Goal: Task Accomplishment & Management: Use online tool/utility

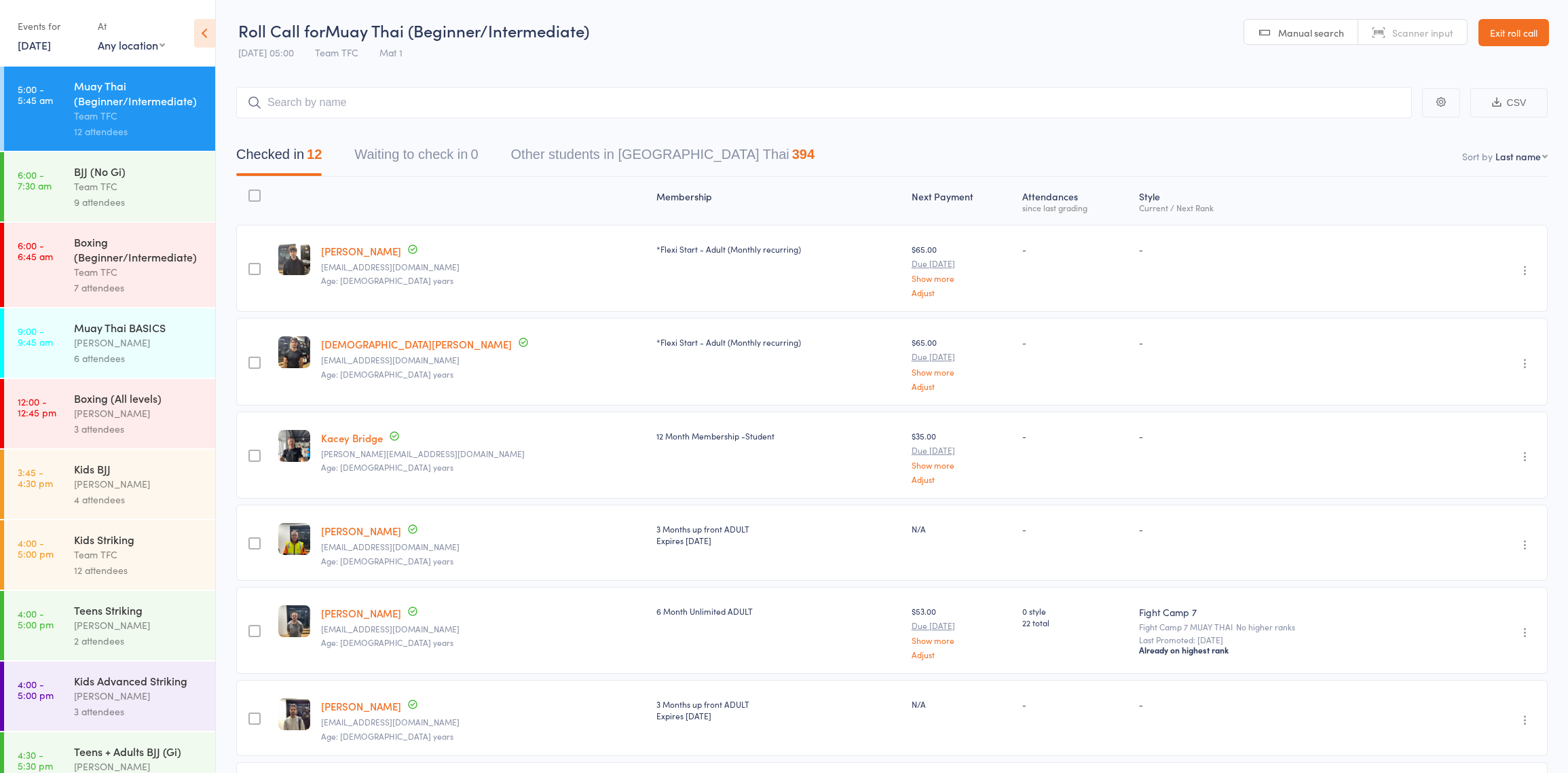
click at [738, 43] on header "Roll Call for Muay Thai (Beginner/Intermediate) [DATE] 05:00 Team TFC Mat 1 Man…" at bounding box center [892, 33] width 1352 height 67
click at [121, 339] on div "[PERSON_NAME]" at bounding box center [139, 343] width 130 height 15
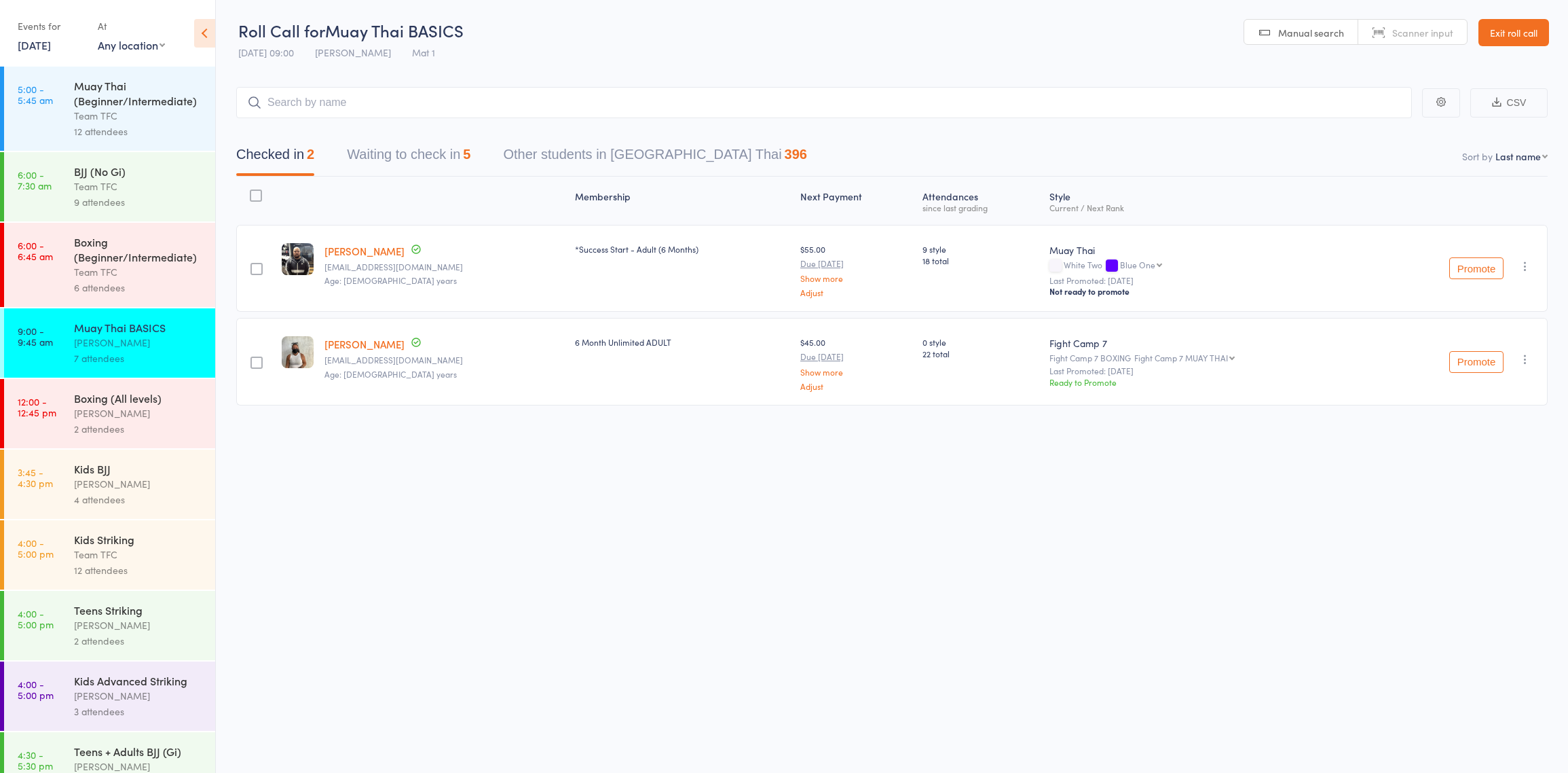
click at [453, 104] on input "search" at bounding box center [824, 102] width 1176 height 31
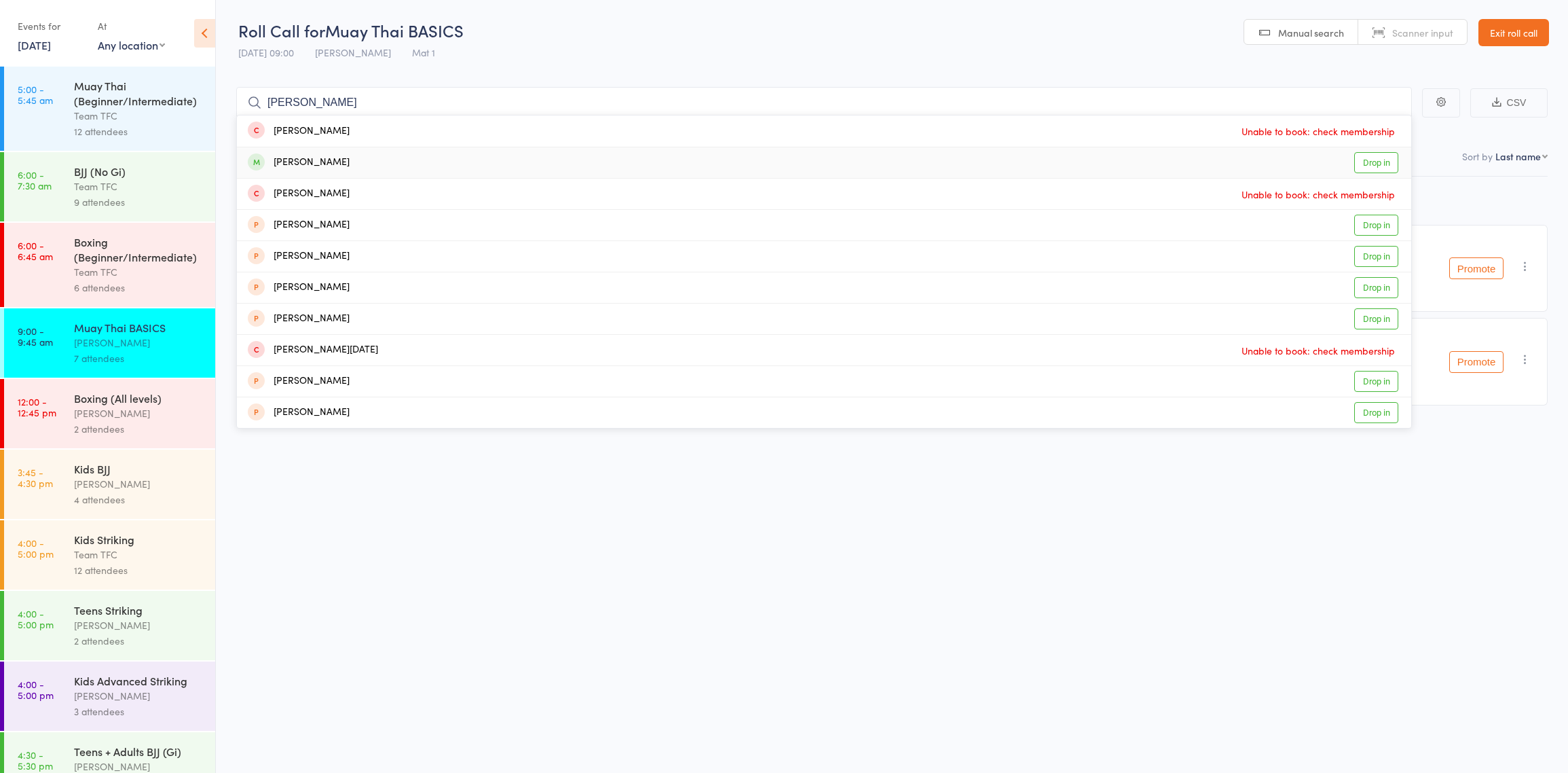
type input "[PERSON_NAME]"
click at [398, 156] on div "[PERSON_NAME] Drop in" at bounding box center [824, 162] width 1174 height 30
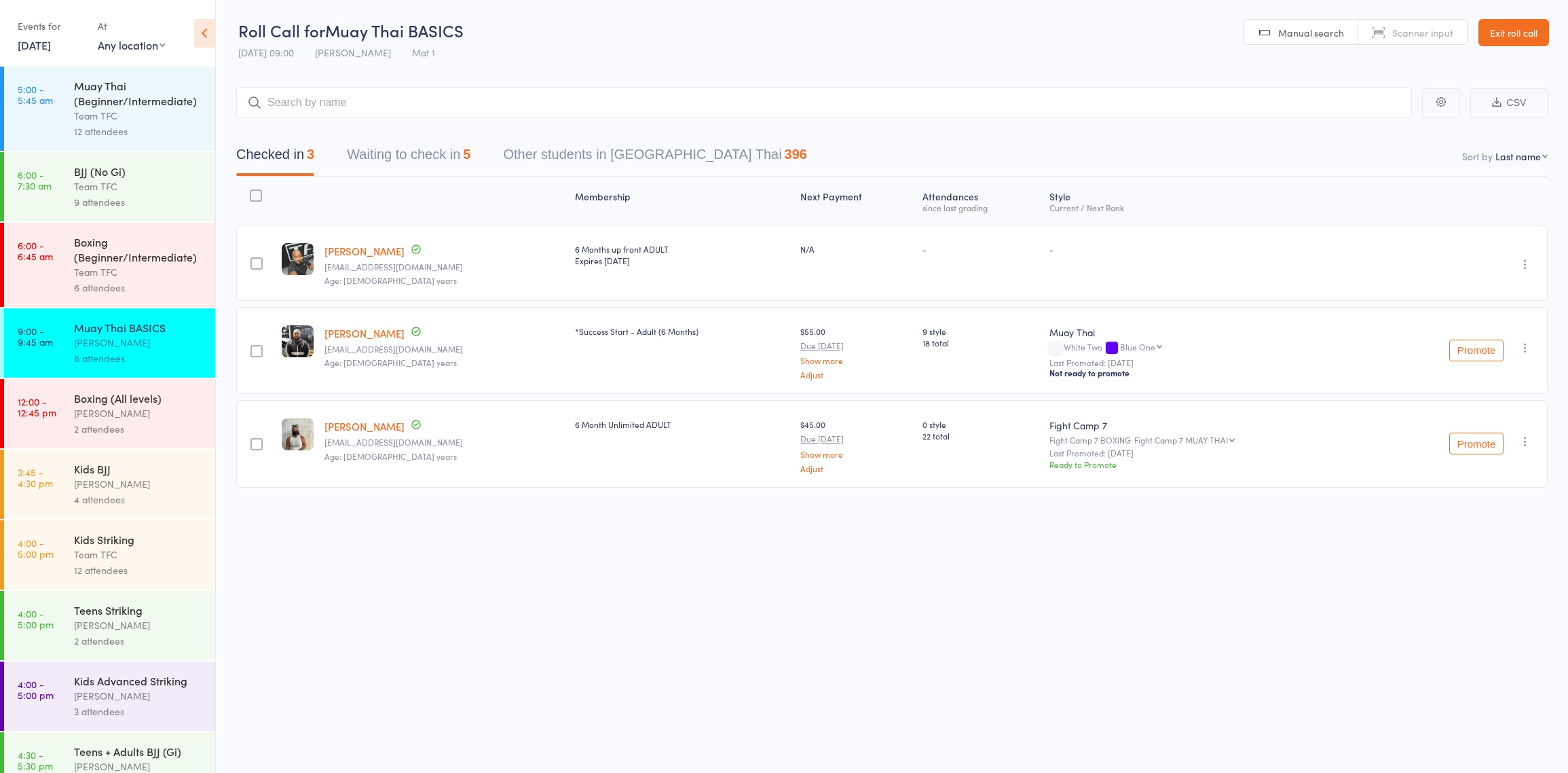
click at [114, 111] on div "Team TFC" at bounding box center [139, 116] width 130 height 15
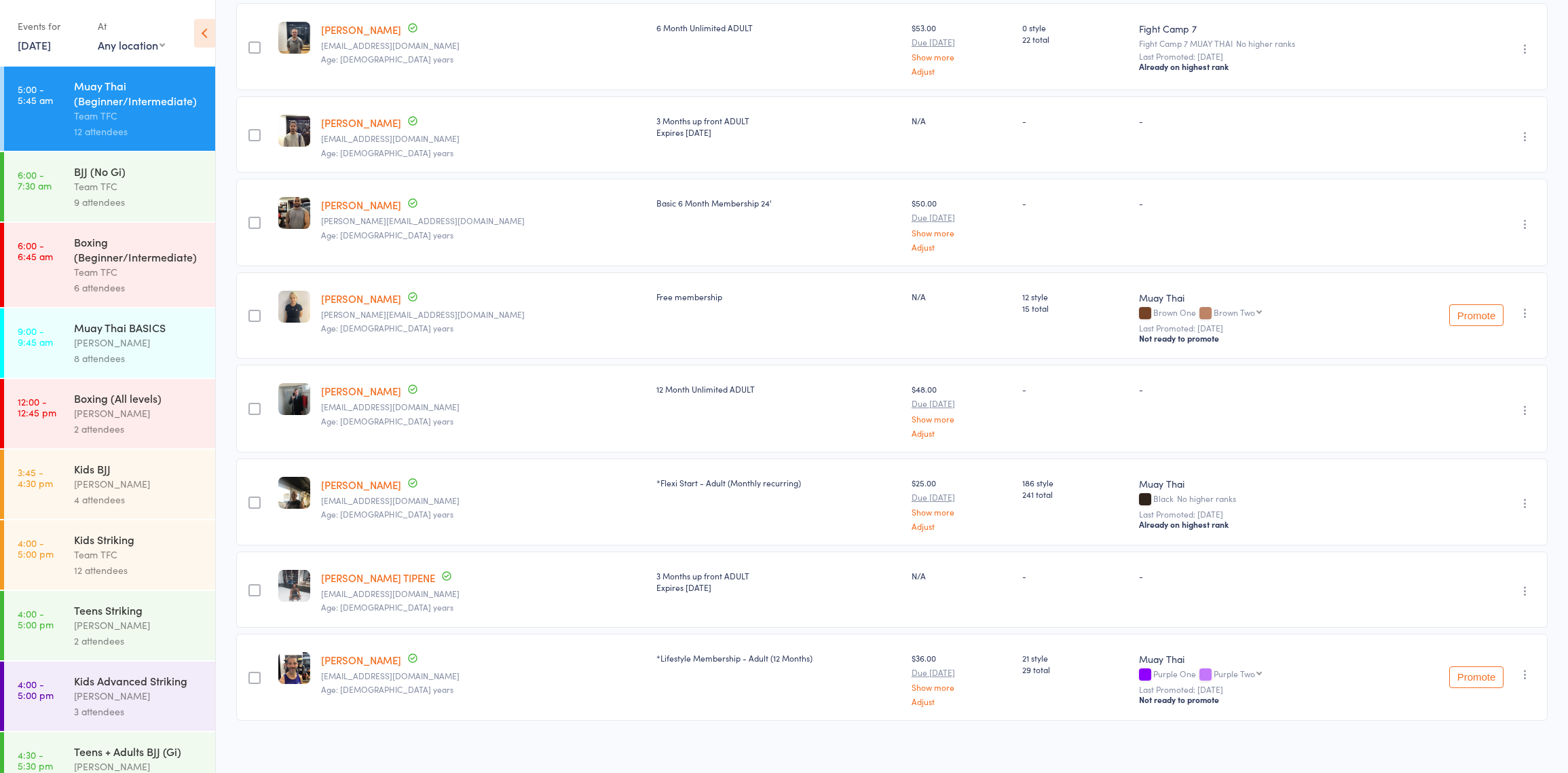
scroll to position [580, 0]
click at [133, 166] on div "BJJ (No Gi)" at bounding box center [139, 170] width 130 height 15
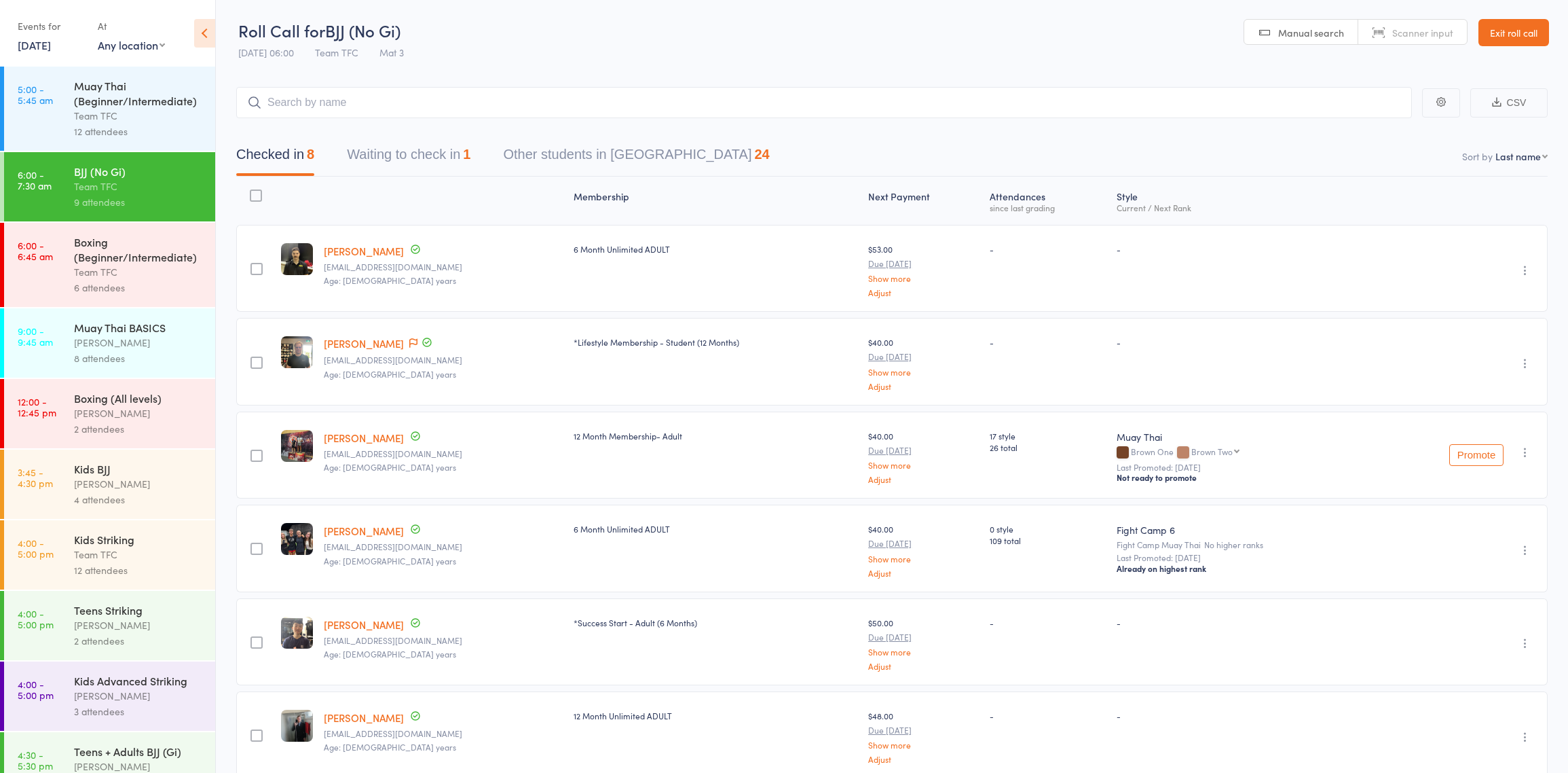
click at [141, 253] on div "Boxing (Beginner/Intermediate)" at bounding box center [139, 249] width 130 height 30
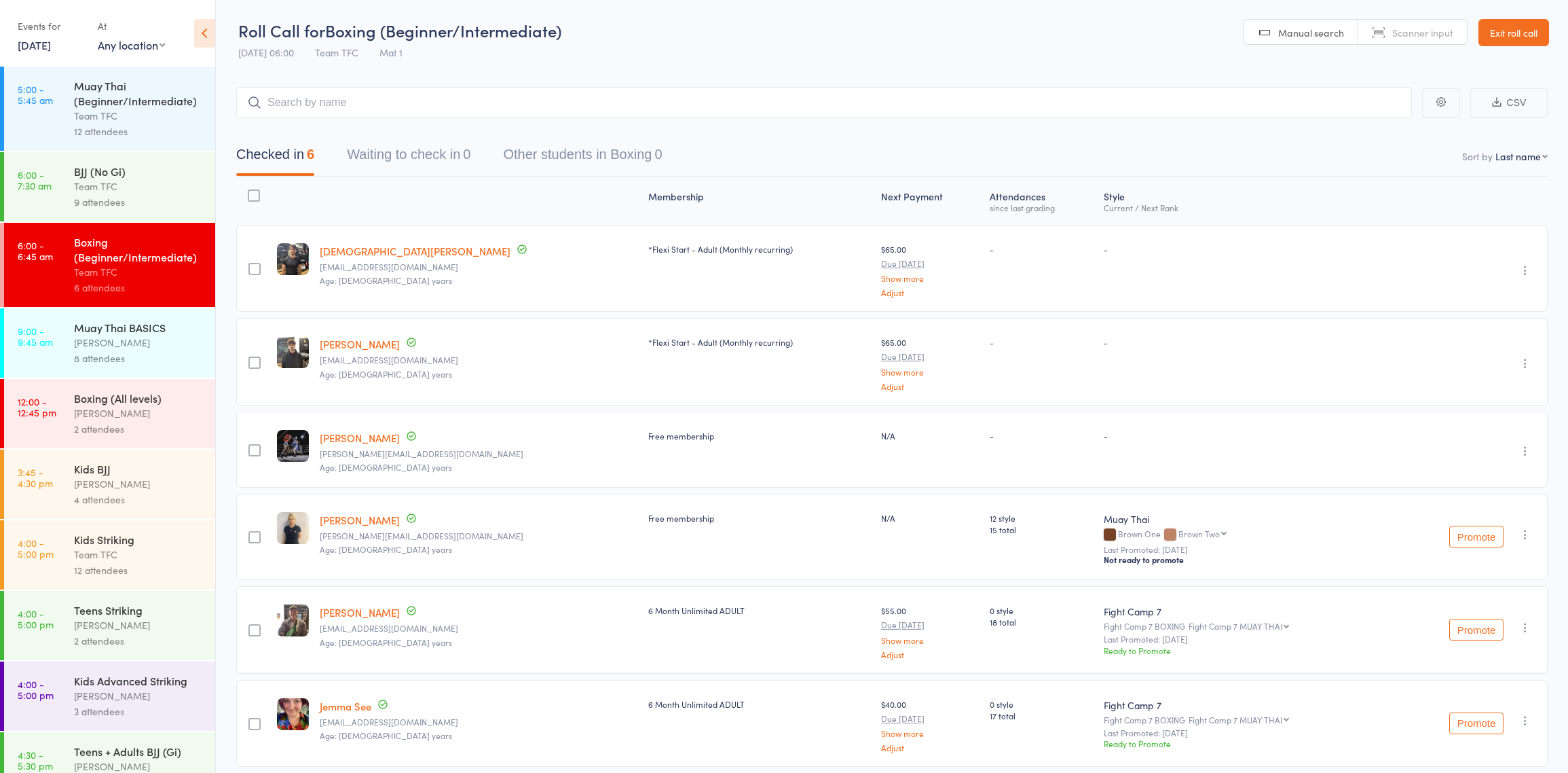
click at [160, 330] on div "Muay Thai BASICS" at bounding box center [139, 327] width 130 height 15
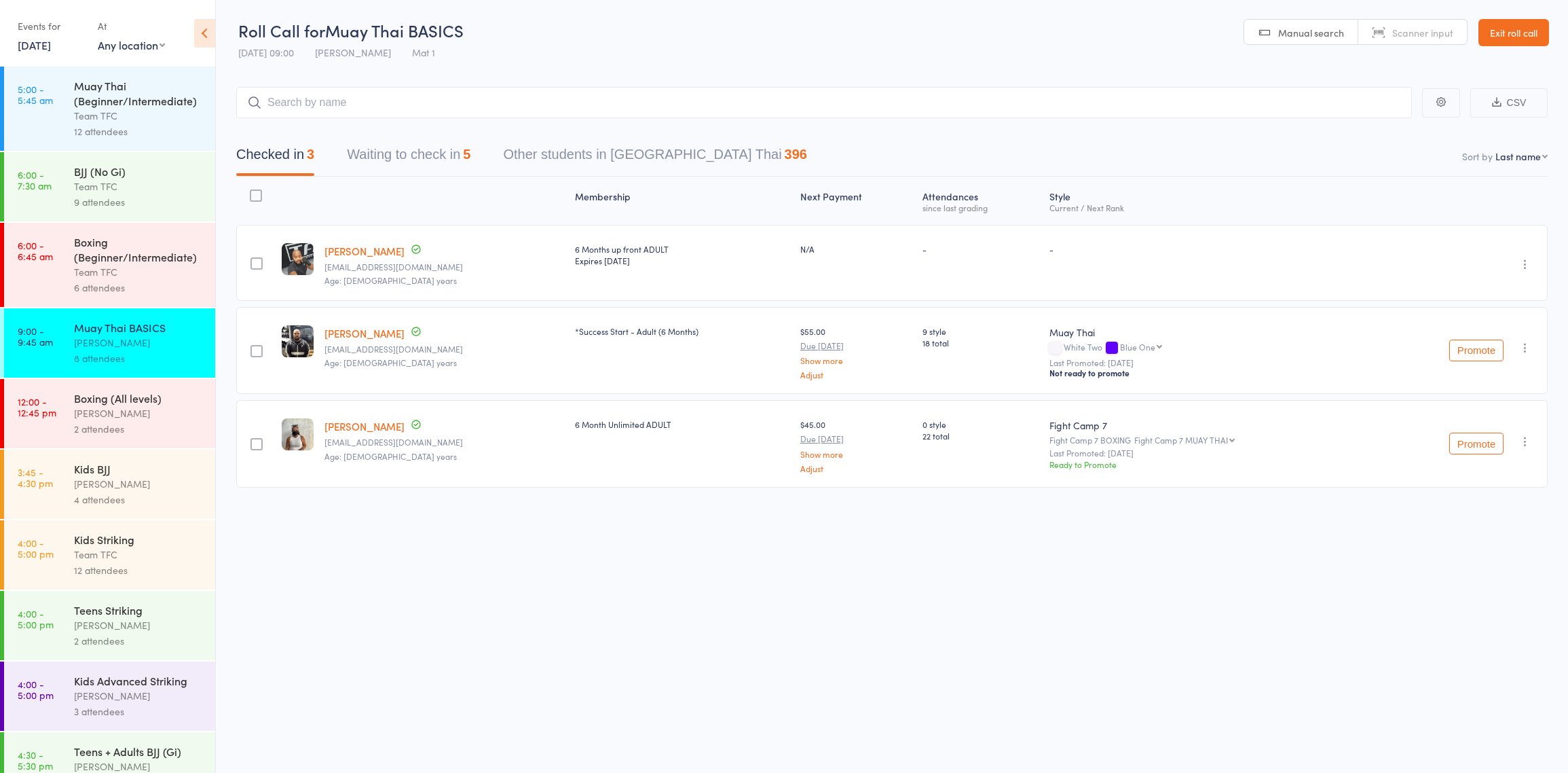
click at [586, 35] on header "Roll Call for Muay Thai BASICS [DATE] 09:00 [PERSON_NAME] Mat 1 Manual search S…" at bounding box center [892, 33] width 1352 height 67
click at [590, 20] on header "Roll Call for Muay Thai BASICS [DATE] 09:00 [PERSON_NAME] Mat 1 Manual search S…" at bounding box center [892, 33] width 1352 height 67
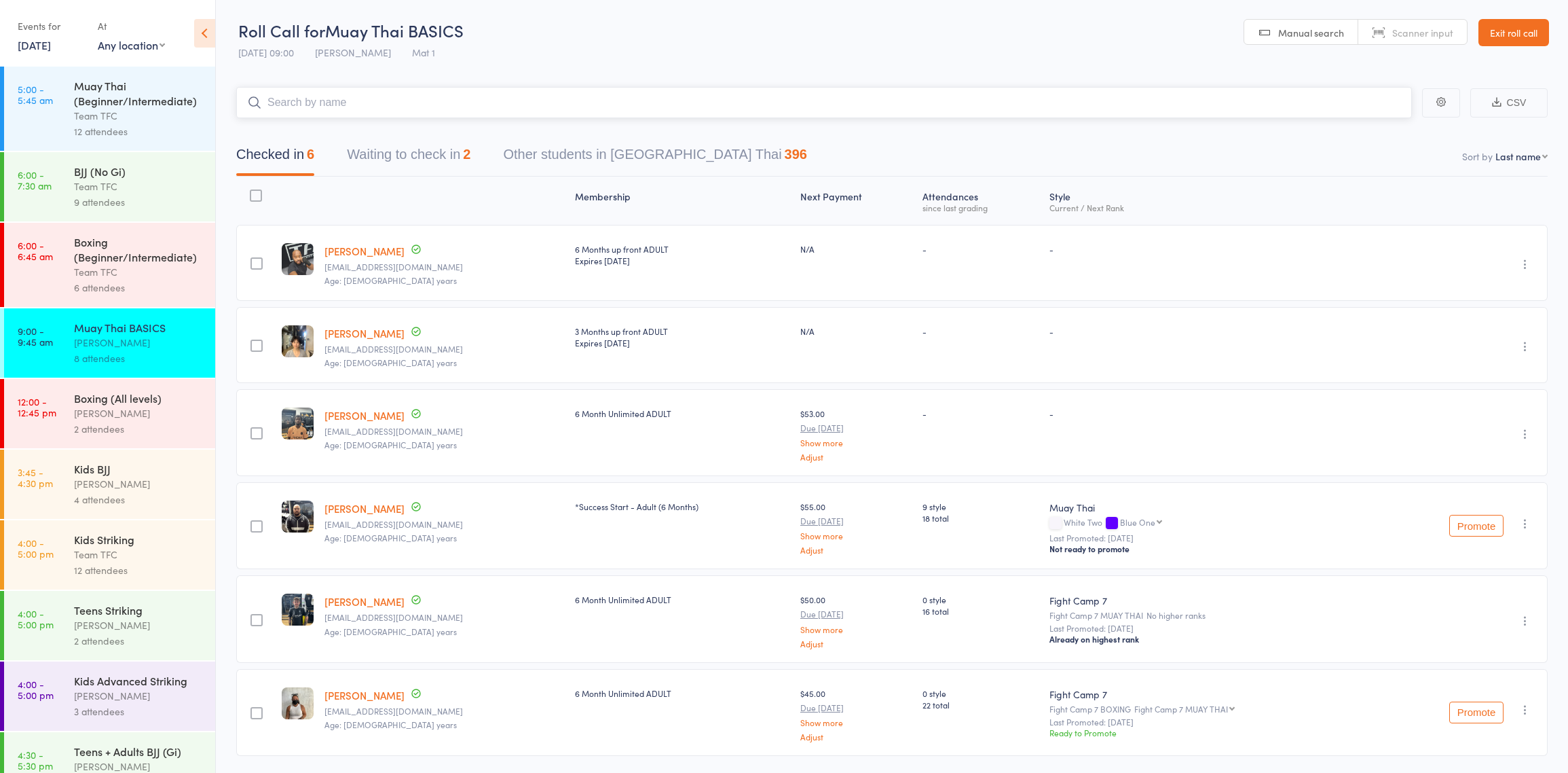
click at [451, 149] on button "Waiting to check in 2" at bounding box center [408, 158] width 124 height 36
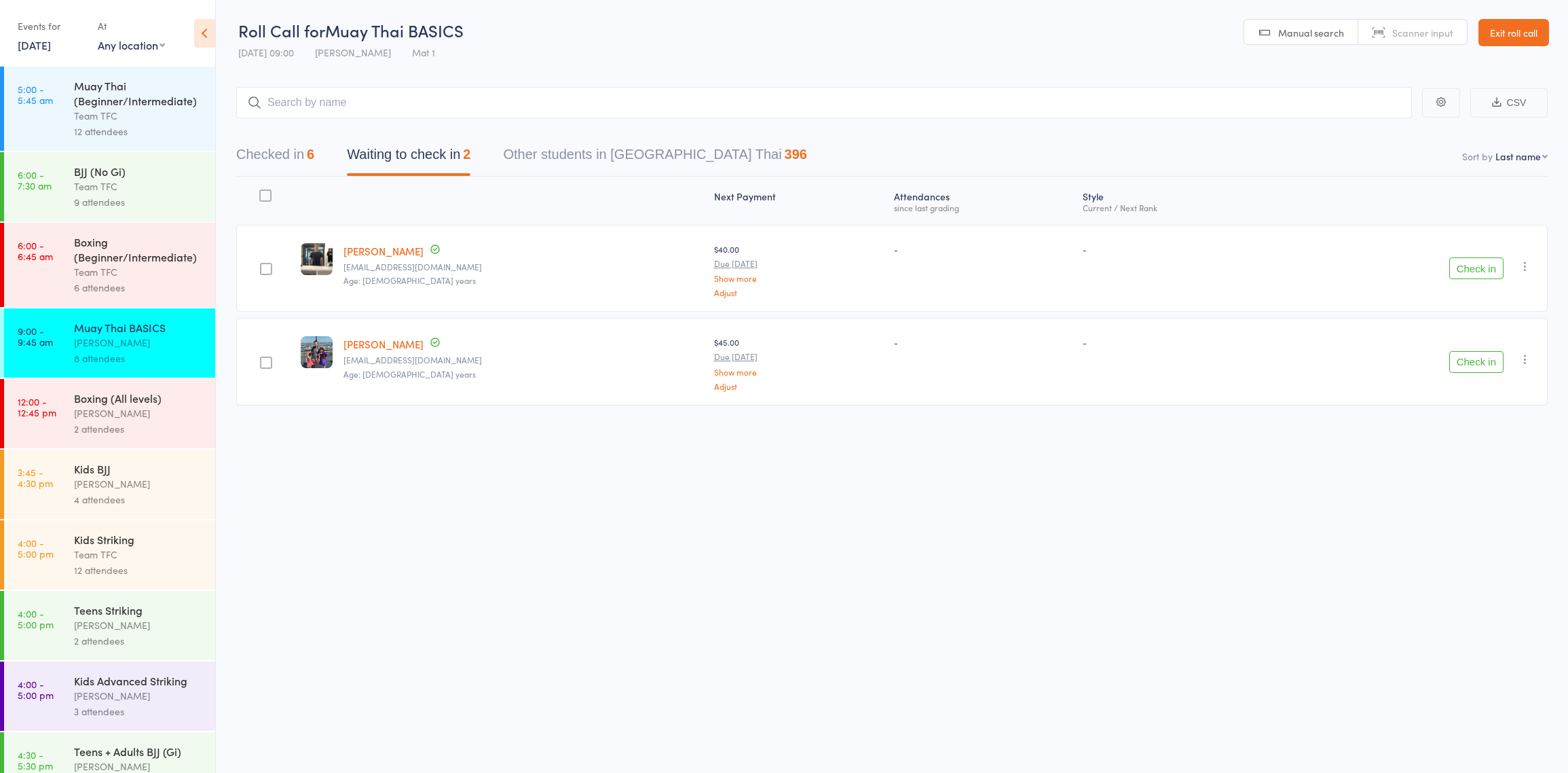
click at [1460, 361] on button "Check in" at bounding box center [1477, 362] width 54 height 22
click at [1525, 267] on icon "button" at bounding box center [1525, 266] width 14 height 14
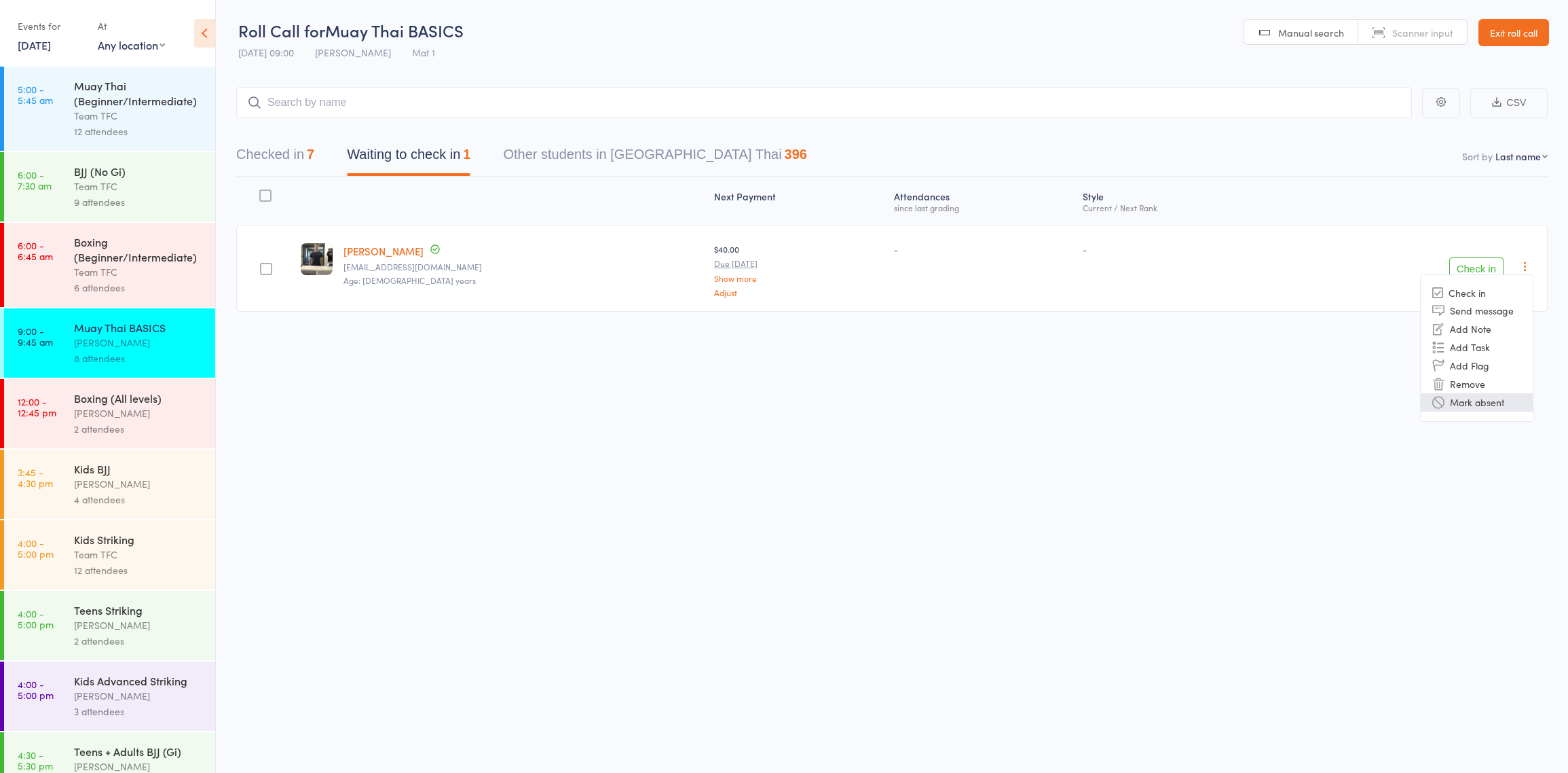
click at [1498, 403] on li "Mark absent" at bounding box center [1477, 402] width 112 height 19
